Goal: Task Accomplishment & Management: Use online tool/utility

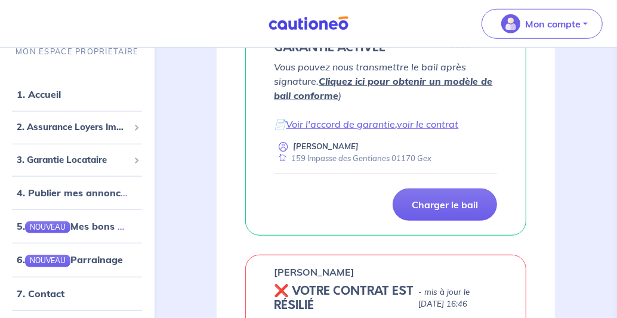
scroll to position [508, 0]
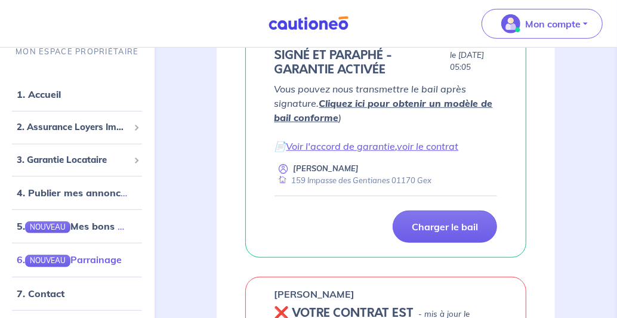
click at [78, 260] on link "6. NOUVEAU Parrainage" at bounding box center [69, 260] width 105 height 12
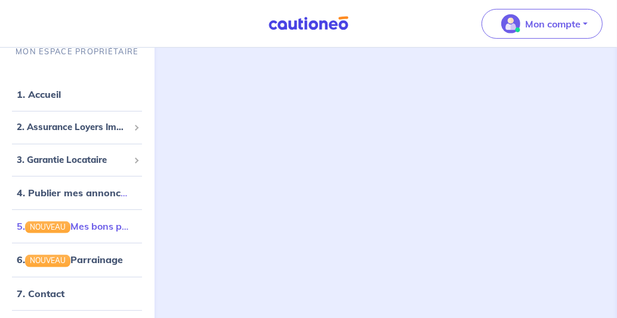
scroll to position [317, 0]
click at [54, 97] on link "1. Accueil" at bounding box center [39, 94] width 44 height 12
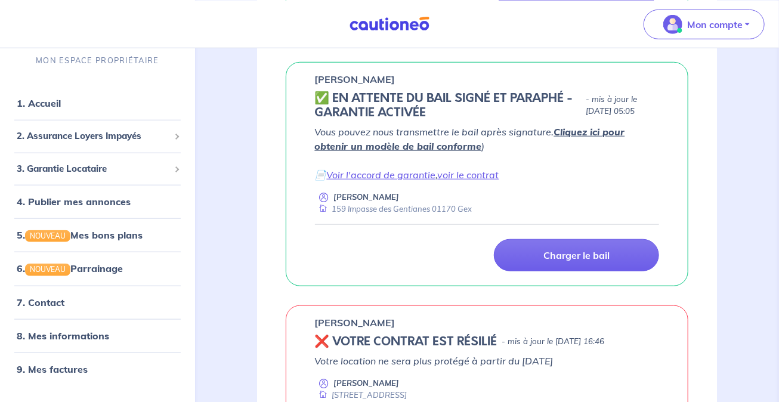
scroll to position [378, 0]
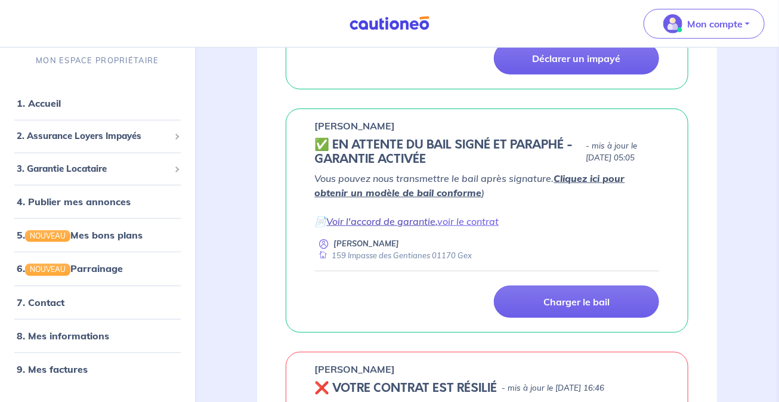
click at [411, 227] on link "Voir l'accord de garantie" at bounding box center [381, 221] width 109 height 12
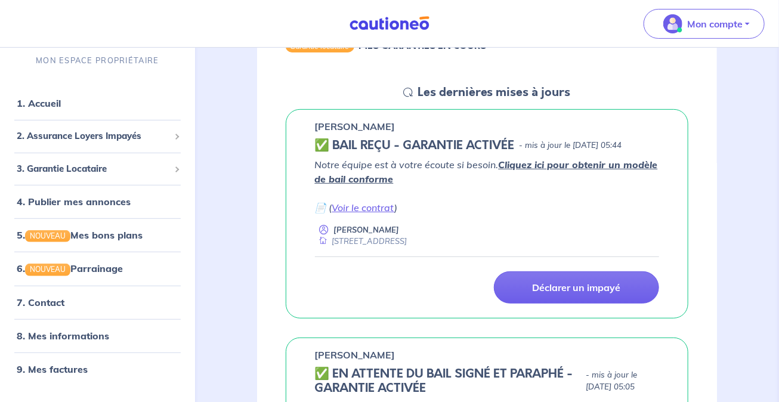
scroll to position [126, 0]
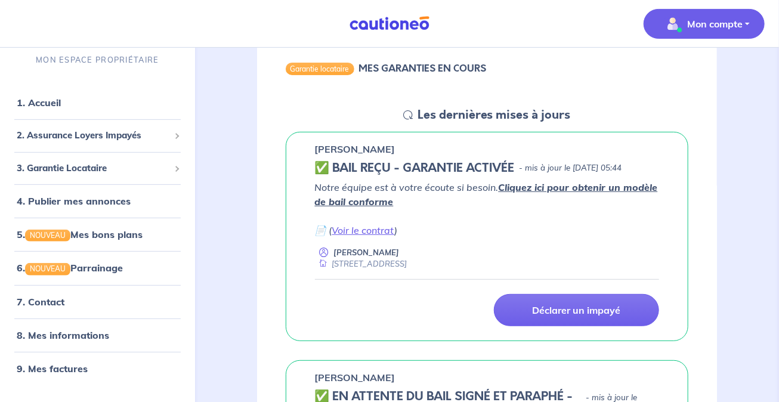
click at [616, 25] on button "Mon compte" at bounding box center [704, 24] width 121 height 30
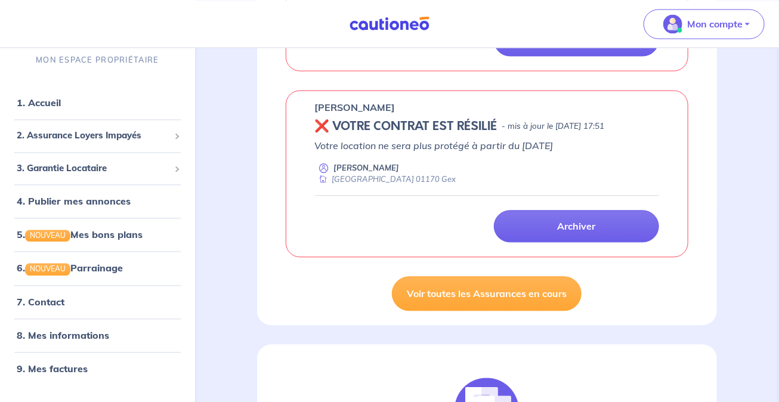
scroll to position [1008, 0]
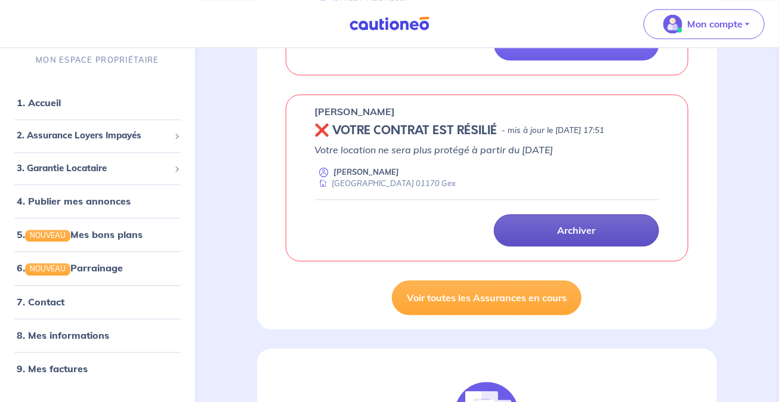
click at [595, 236] on p "Archiver" at bounding box center [577, 230] width 38 height 12
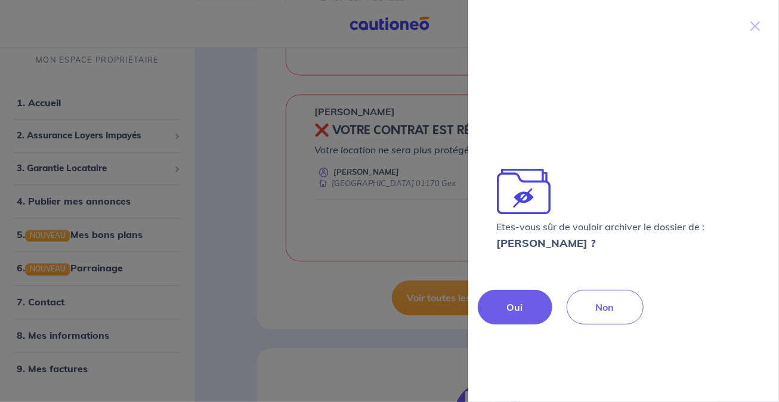
click at [521, 309] on p "Oui" at bounding box center [515, 307] width 16 height 14
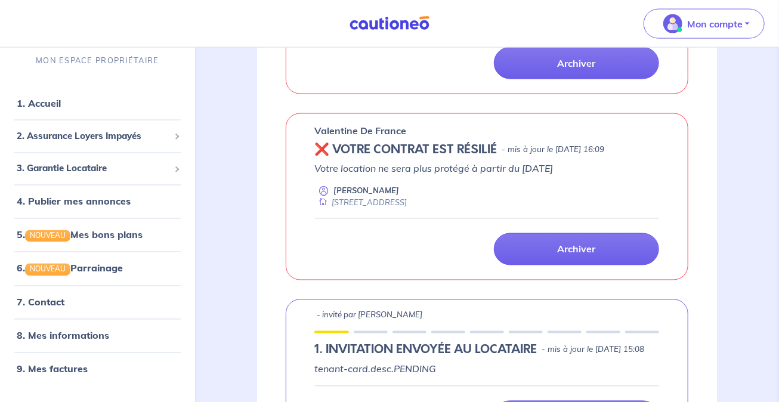
scroll to position [756, 0]
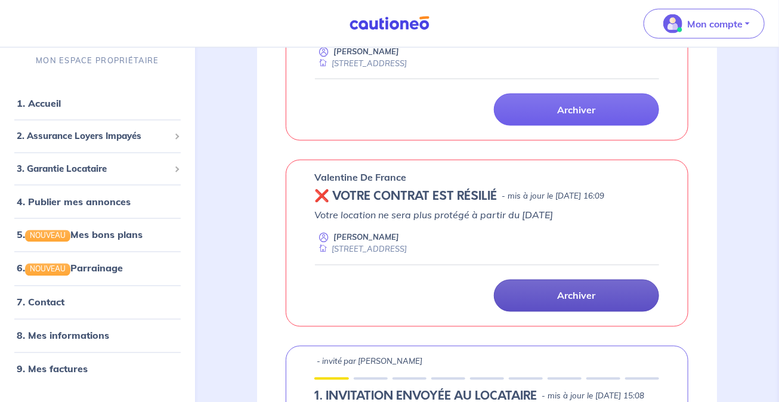
click at [584, 302] on p "Archiver" at bounding box center [577, 296] width 38 height 12
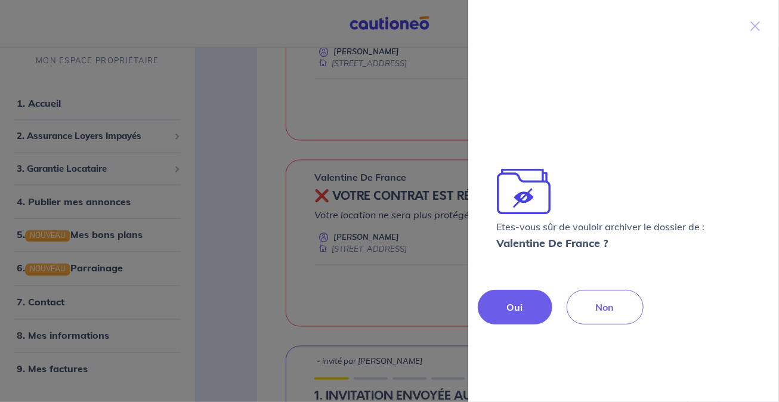
click at [524, 299] on button "Oui" at bounding box center [515, 307] width 75 height 35
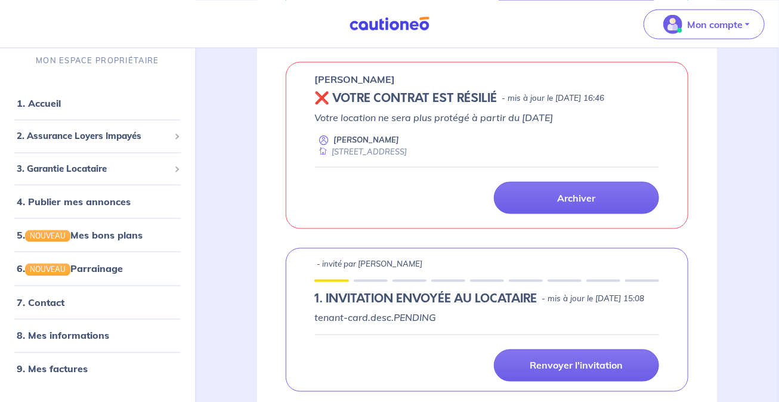
scroll to position [630, 0]
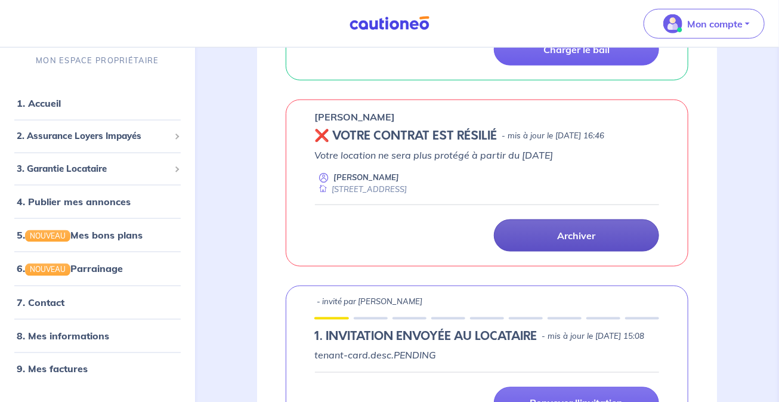
click at [551, 252] on link "Archiver" at bounding box center [576, 236] width 165 height 32
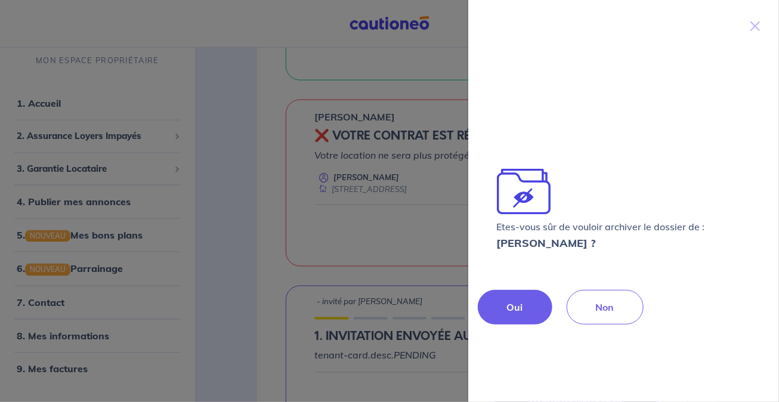
click at [519, 297] on button "Oui" at bounding box center [515, 307] width 75 height 35
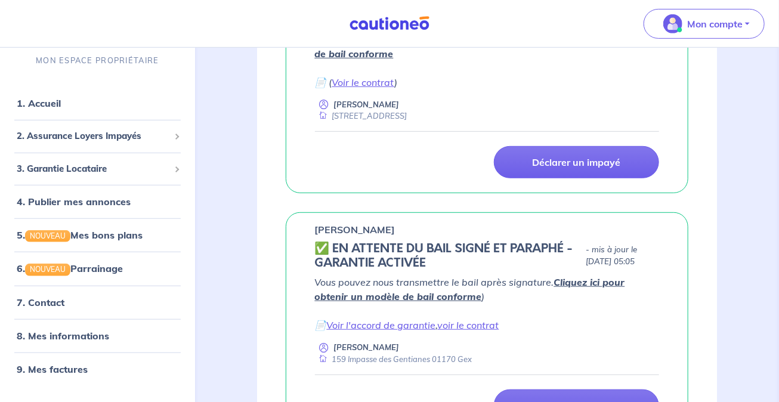
scroll to position [252, 0]
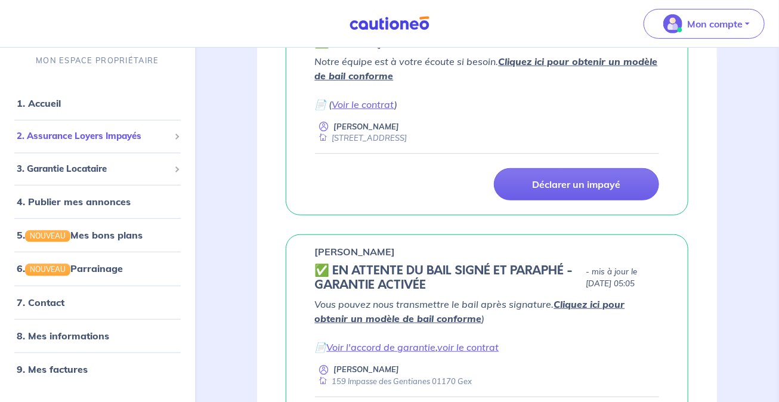
click at [75, 138] on span "2. Assurance Loyers Impayés" at bounding box center [93, 136] width 153 height 14
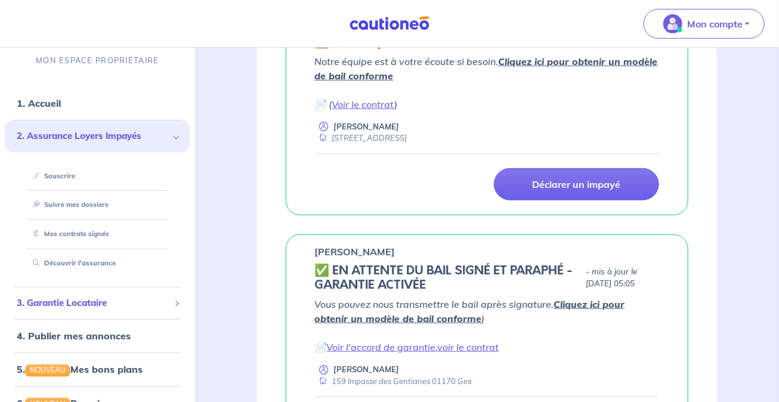
click at [101, 302] on span "3. Garantie Locataire" at bounding box center [93, 303] width 153 height 14
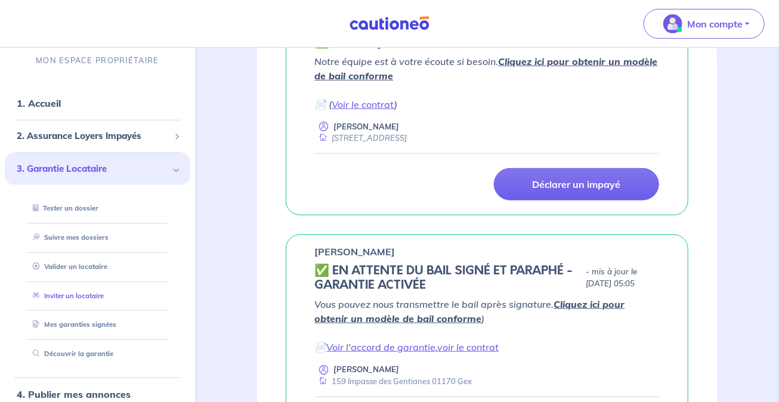
click at [91, 294] on link "Inviter un locataire" at bounding box center [66, 295] width 76 height 8
select select "FR"
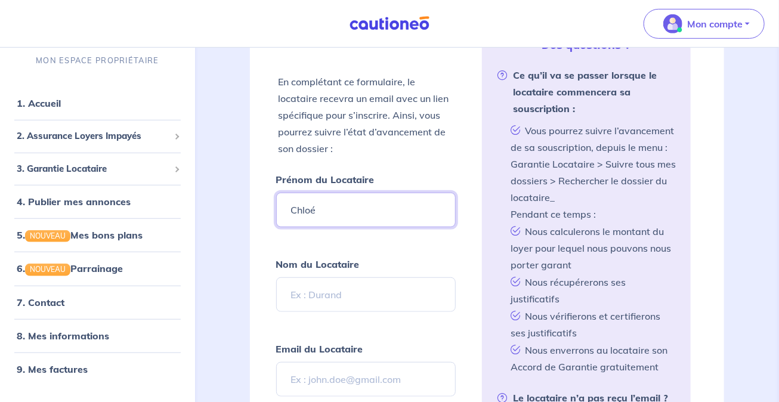
scroll to position [378, 0]
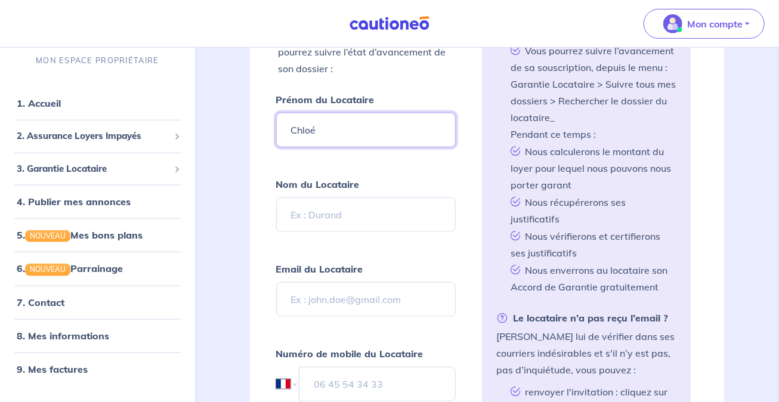
type input "Chloé"
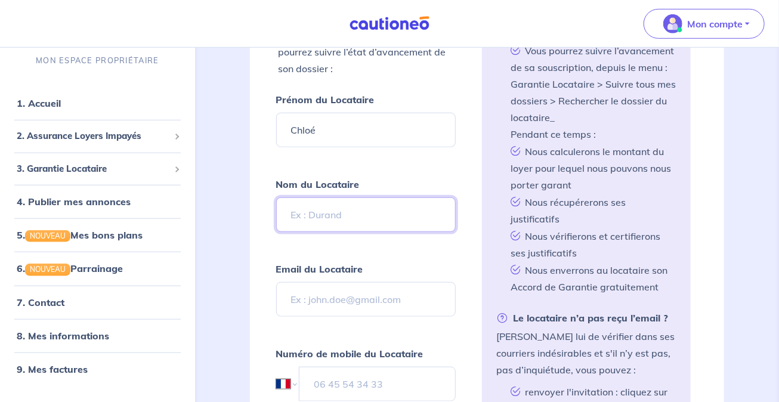
click at [419, 214] on input "Nom du Locataire" at bounding box center [366, 214] width 180 height 35
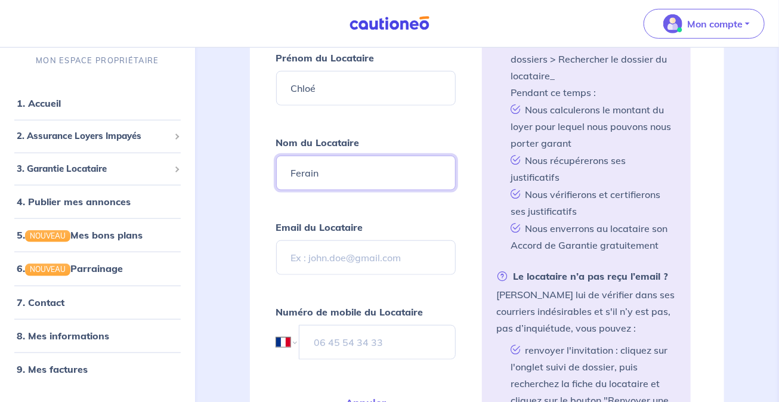
scroll to position [441, 0]
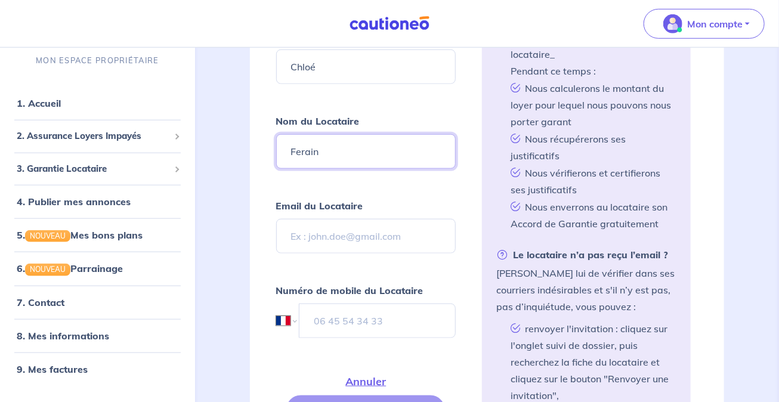
type input "Ferain"
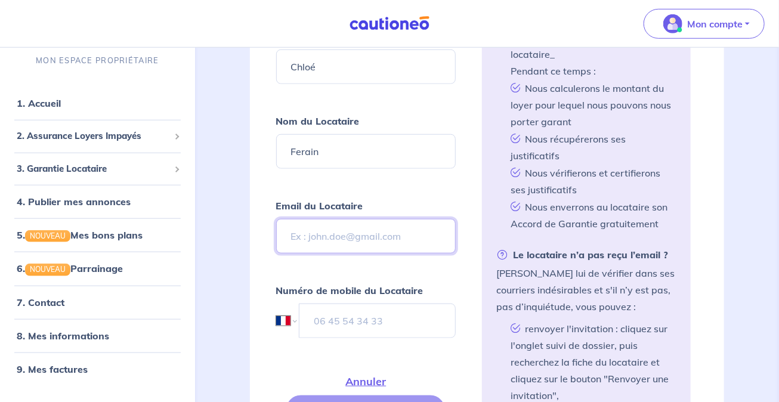
click at [368, 227] on input "Email du Locataire" at bounding box center [366, 236] width 180 height 35
type input "[EMAIL_ADDRESS][DOMAIN_NAME]"
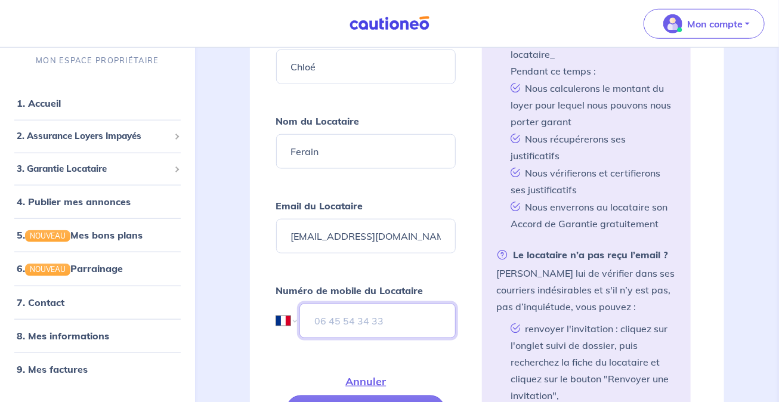
click at [376, 312] on input "tel" at bounding box center [378, 321] width 156 height 35
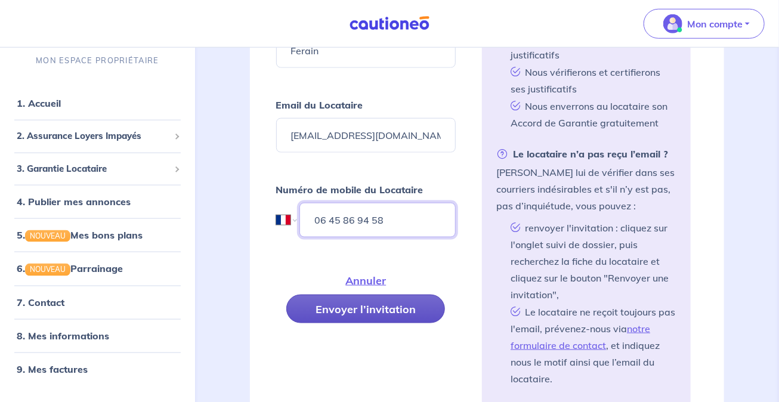
scroll to position [567, 0]
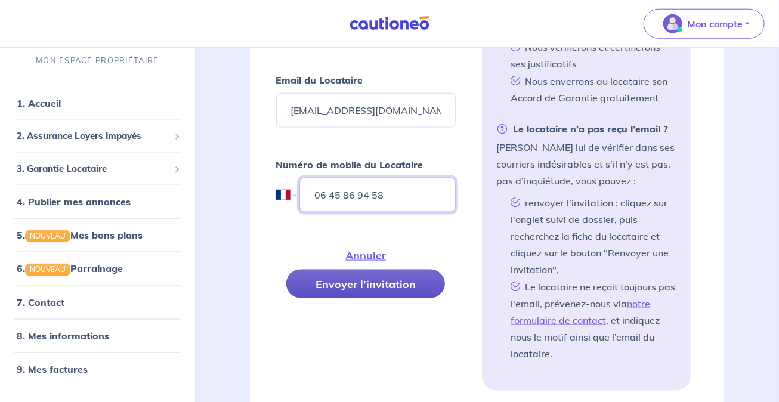
type input "06 45 86 94 58"
click at [371, 276] on button "Envoyer l’invitation" at bounding box center [365, 284] width 159 height 29
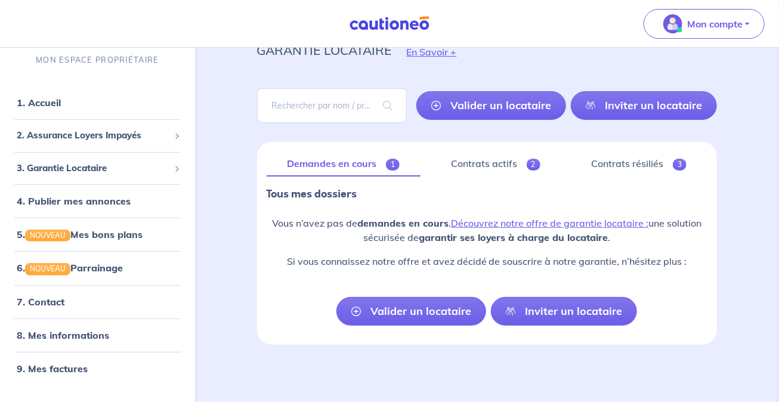
scroll to position [51, 0]
